Goal: Download file/media

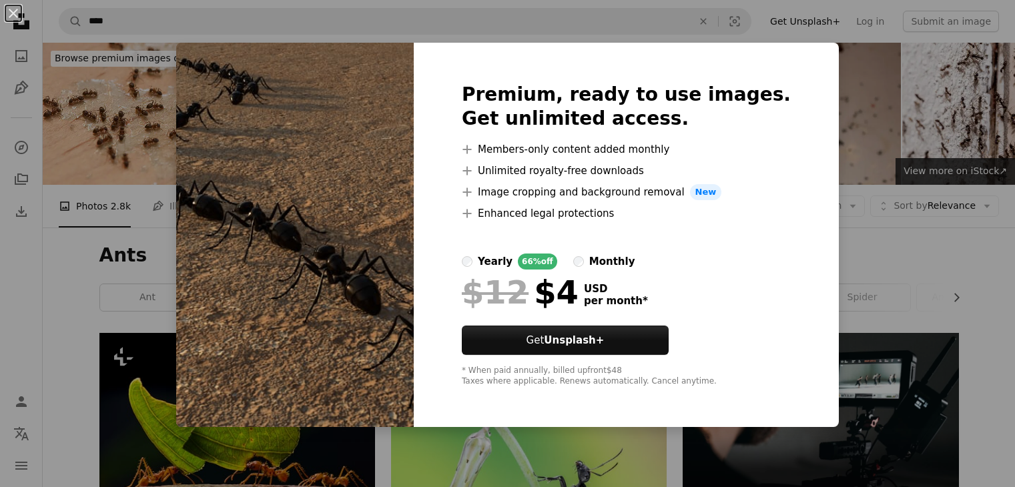
scroll to position [1064, 0]
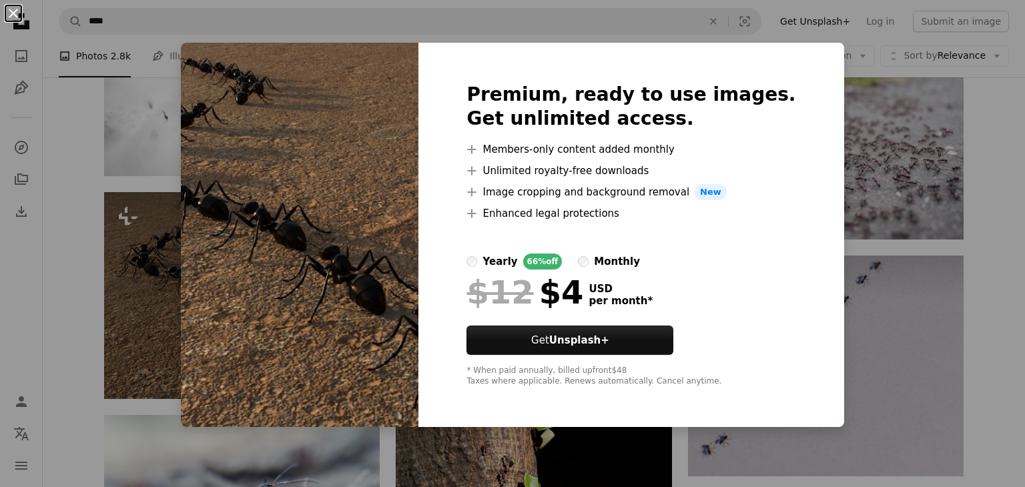
click at [18, 17] on button "An X shape" at bounding box center [13, 13] width 16 height 16
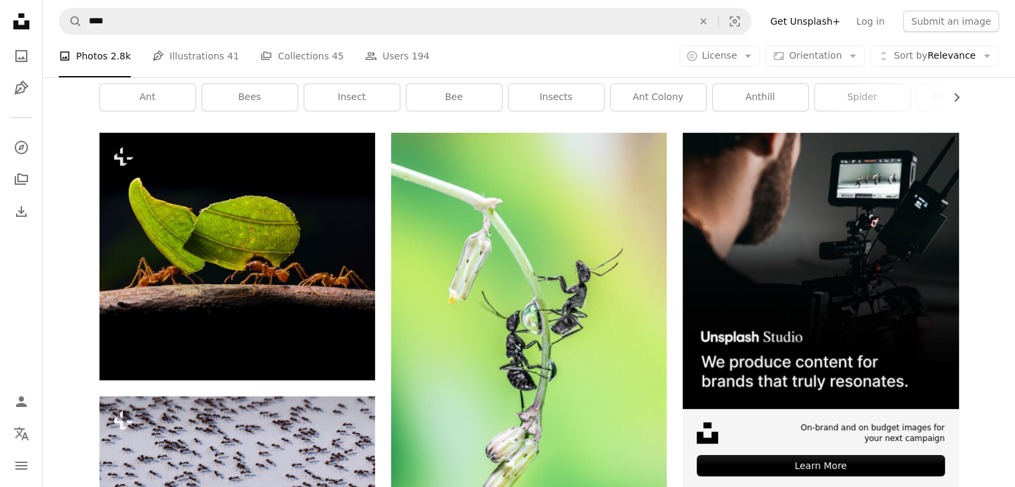
scroll to position [173, 0]
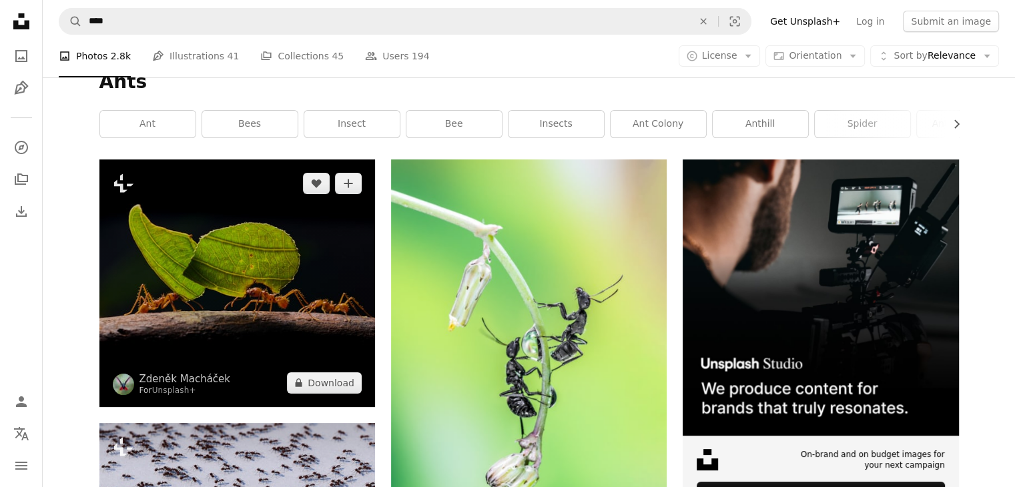
click at [255, 284] on img at bounding box center [237, 282] width 276 height 247
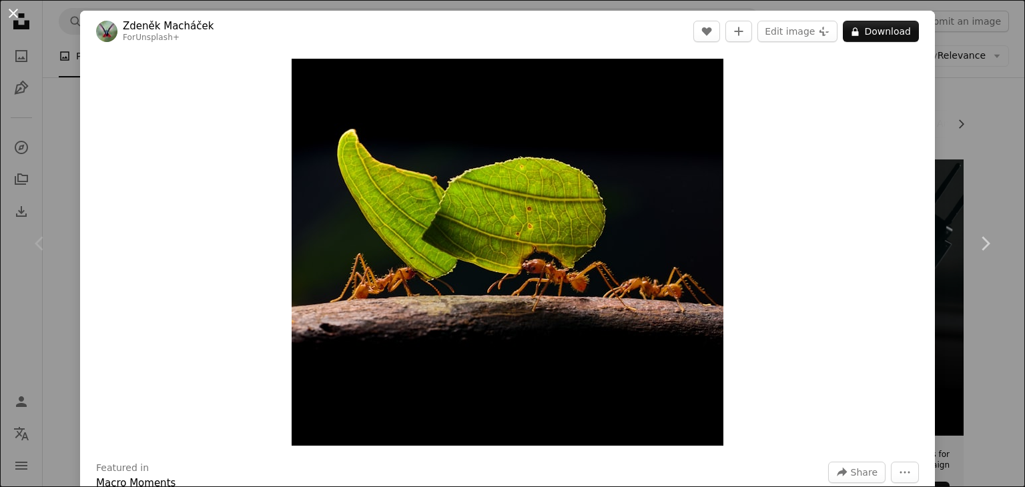
click at [8, 15] on button "An X shape" at bounding box center [13, 13] width 16 height 16
